Goal: Transaction & Acquisition: Purchase product/service

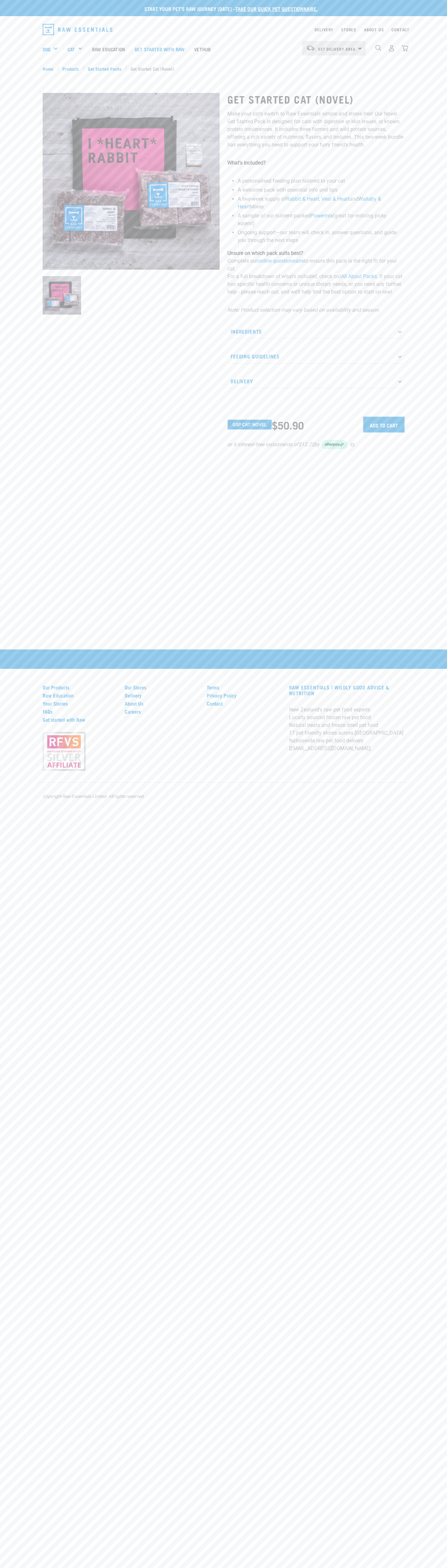
click at [384, 425] on input "Add to cart" at bounding box center [383, 424] width 41 height 15
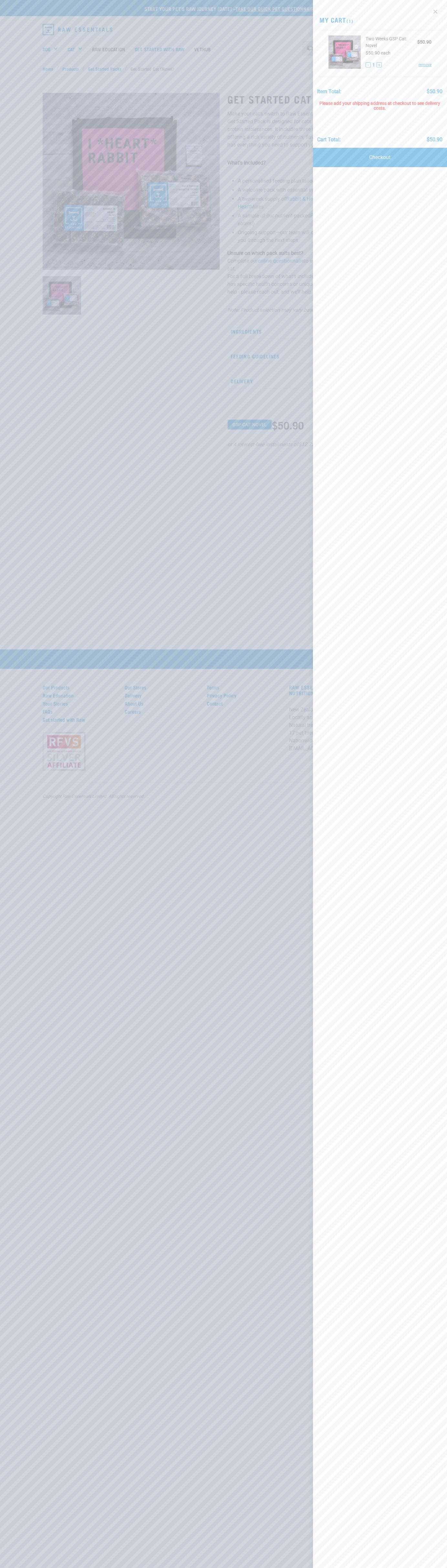
click at [379, 54] on span "$50.90 each" at bounding box center [378, 53] width 25 height 5
click at [379, 158] on link "Checkout" at bounding box center [380, 158] width 134 height 19
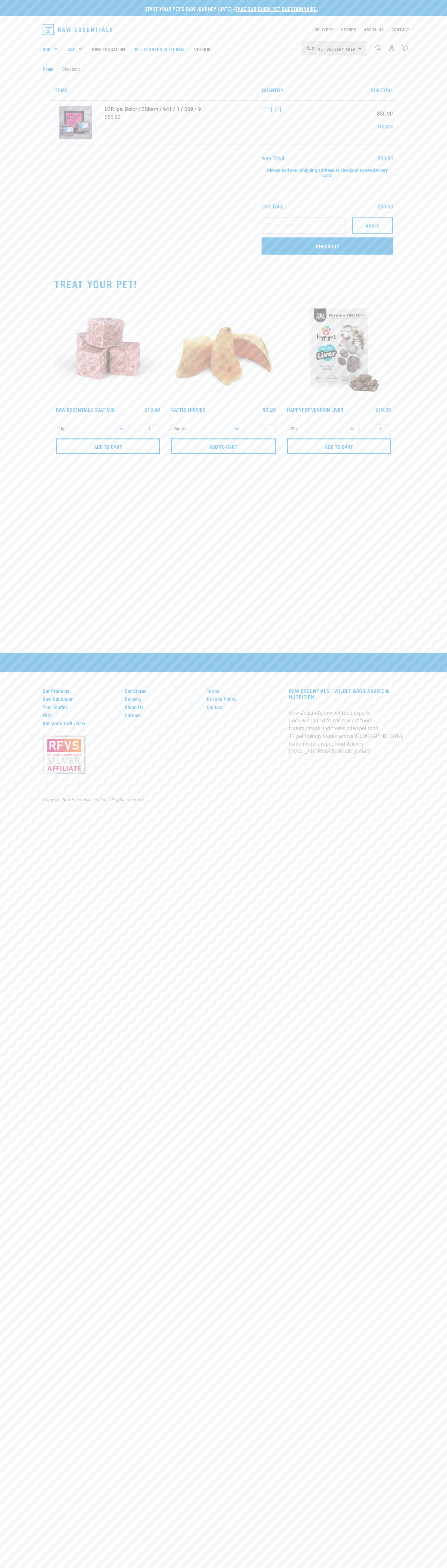
click at [327, 246] on link "Checkout" at bounding box center [327, 246] width 131 height 17
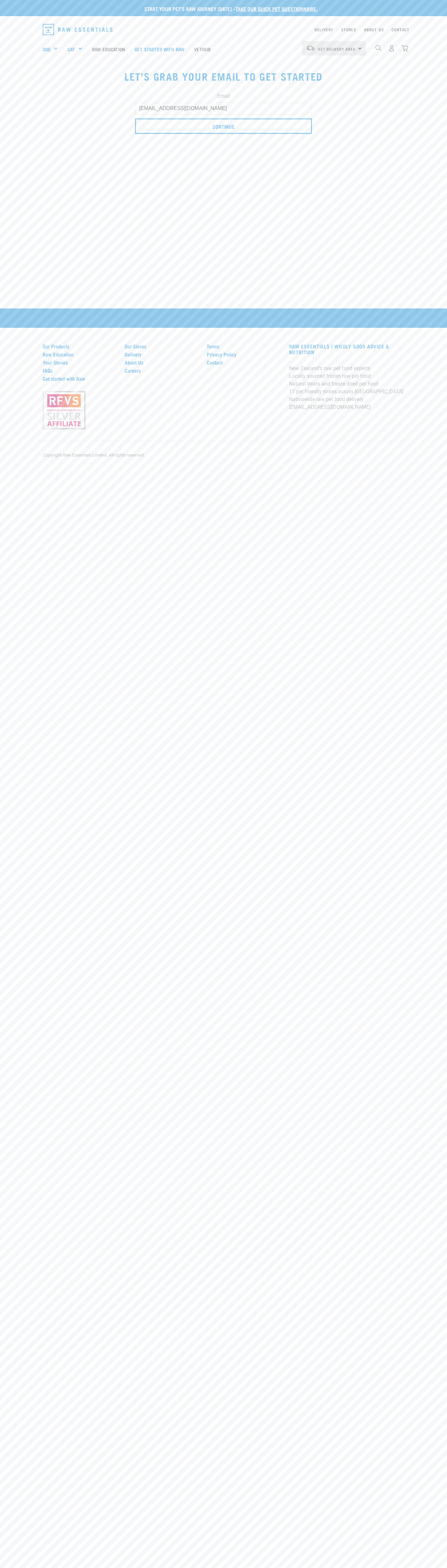
type input "[EMAIL_ADDRESS][DOMAIN_NAME]"
click at [224, 126] on input "Continue" at bounding box center [224, 126] width 177 height 15
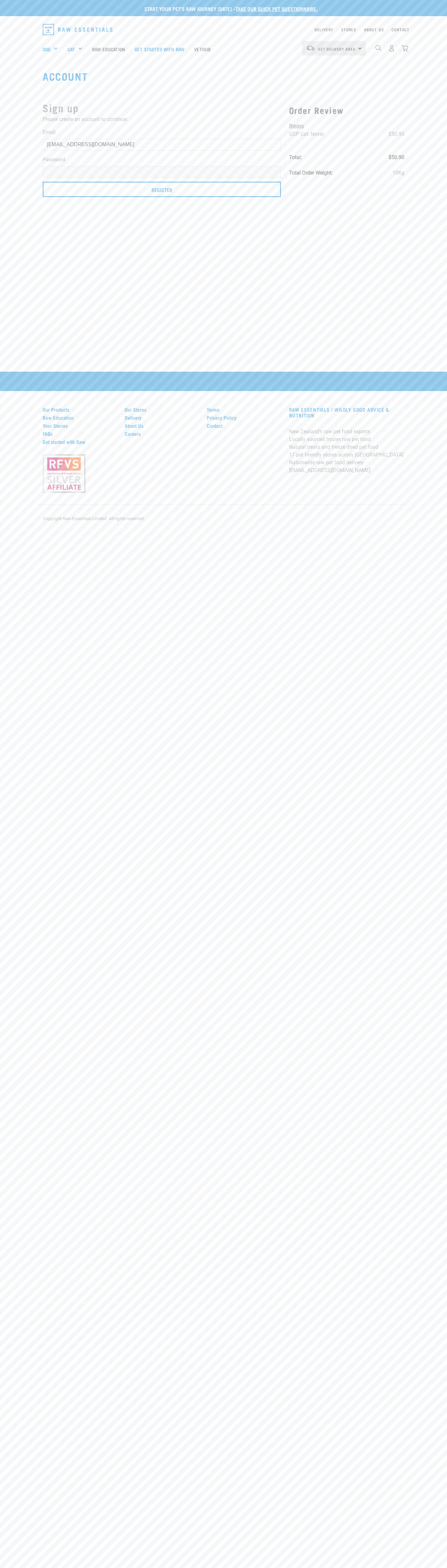
click at [424, 6] on p "Start your pet’s raw journey [DATE] – take our quick pet questionnaire." at bounding box center [228, 9] width 447 height 8
click at [378, 1567] on html "Start your pet’s raw journey today – take our quick pet questionnaire. Delivery…" at bounding box center [224, 784] width 447 height 1568
click at [7, 183] on div "Start your pet’s raw journey today – take our quick pet questionnaire. Delivery…" at bounding box center [224, 99] width 447 height 197
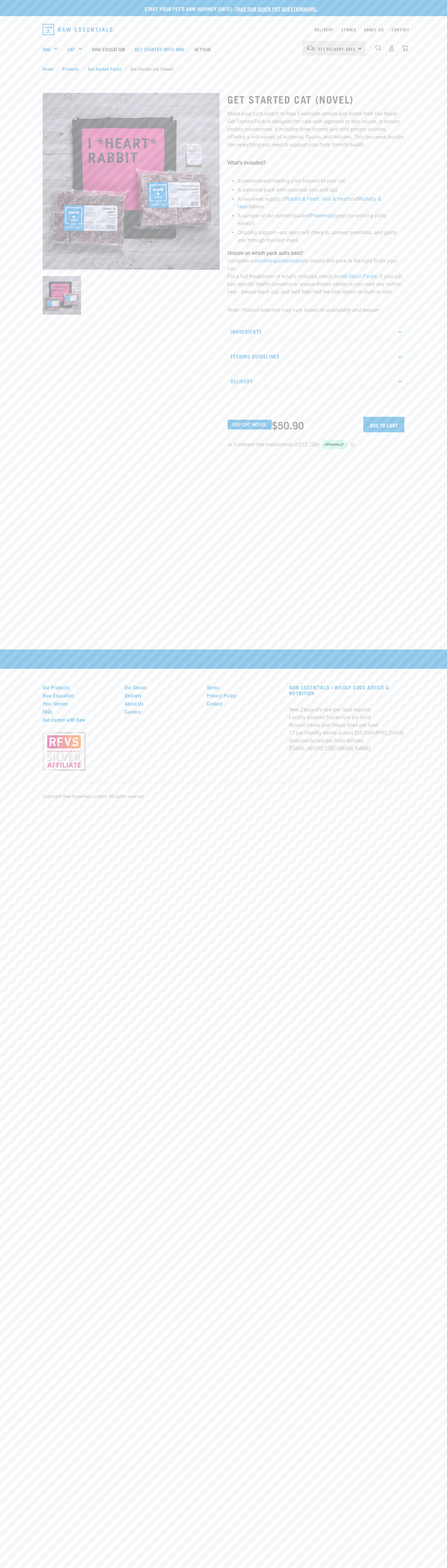
click at [405, 48] on img "dropdown navigation" at bounding box center [404, 48] width 7 height 7
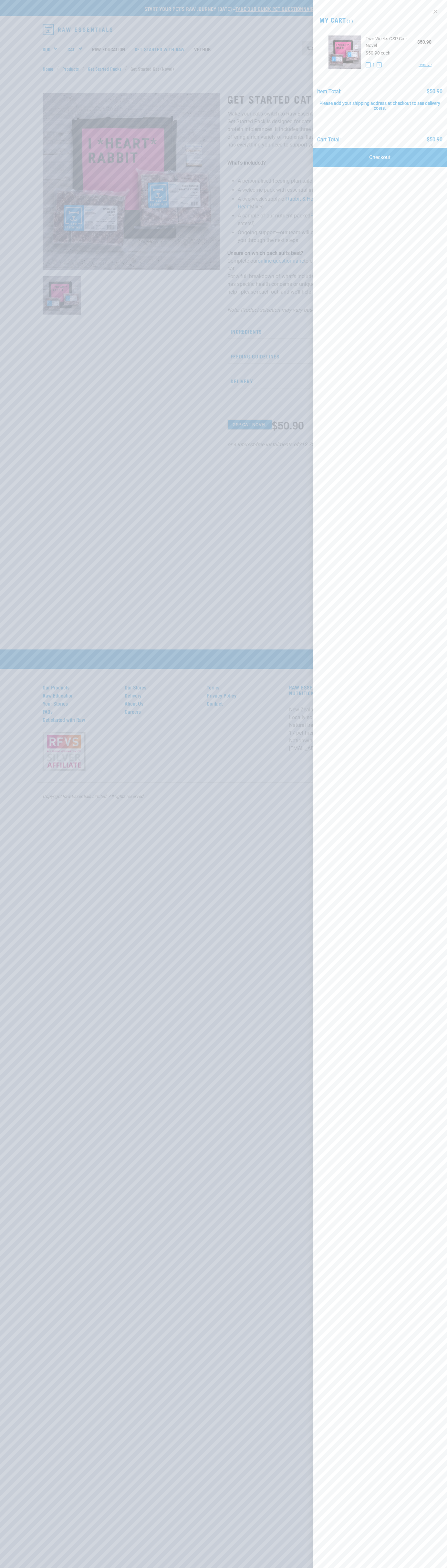
click at [425, 65] on link "remove" at bounding box center [424, 65] width 13 height 6
